Goal: Navigation & Orientation: Find specific page/section

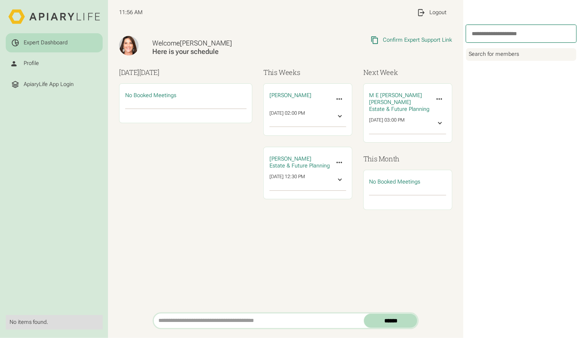
drag, startPoint x: 401, startPoint y: 41, endPoint x: 404, endPoint y: 238, distance: 196.3
click at [406, 242] on div "Welcome [PERSON_NAME] Here is your schedule Copied Link to Clipboard Confirm Ex…" at bounding box center [285, 168] width 355 height 287
drag, startPoint x: 392, startPoint y: 39, endPoint x: 360, endPoint y: 47, distance: 32.3
click at [360, 47] on div "Copied Link to Clipboard Confirm Expert Support Link [URL][DOMAIN_NAME]" at bounding box center [378, 46] width 149 height 20
click at [447, 40] on div "Confirm Expert Support Link" at bounding box center [417, 40] width 69 height 7
